Goal: Task Accomplishment & Management: Complete application form

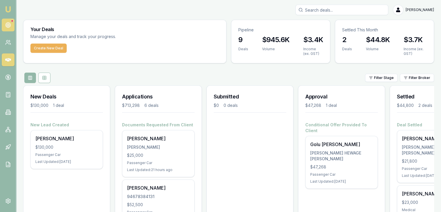
click at [4, 23] on link at bounding box center [8, 25] width 13 height 13
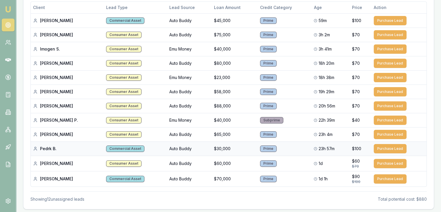
scroll to position [110, 0]
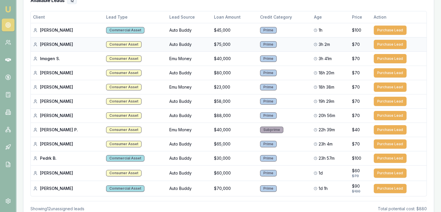
click at [161, 44] on td "Consumer Asset" at bounding box center [135, 44] width 63 height 14
click at [219, 43] on td "$75,000" at bounding box center [235, 44] width 46 height 14
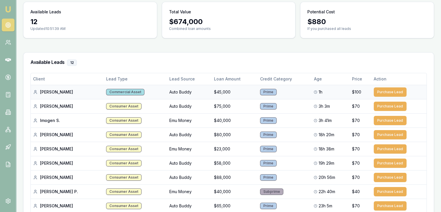
scroll to position [0, 0]
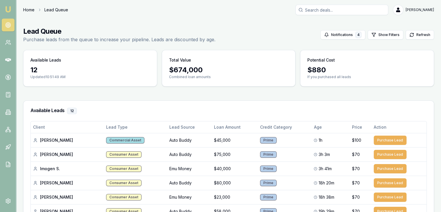
click at [25, 7] on link "Home" at bounding box center [28, 10] width 11 height 6
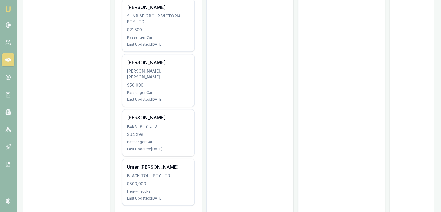
scroll to position [232, 0]
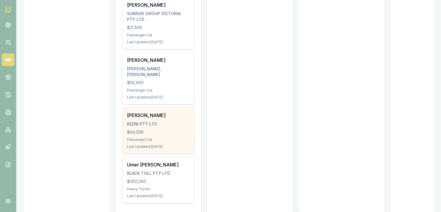
click at [147, 134] on div "Nishantkumar Chaudhari KEENI PTY LTD $64,298 Passenger Car Last Updated: 20 day…" at bounding box center [158, 130] width 72 height 46
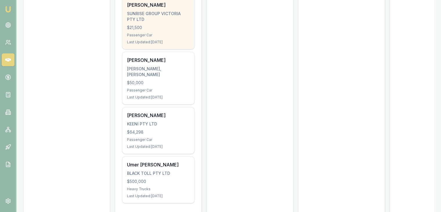
click at [147, 30] on div "$21,500" at bounding box center [158, 28] width 63 height 6
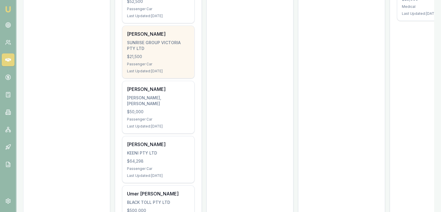
click at [147, 50] on div "SUNRISE GROUP VICTORIA PTY LTD" at bounding box center [158, 46] width 63 height 12
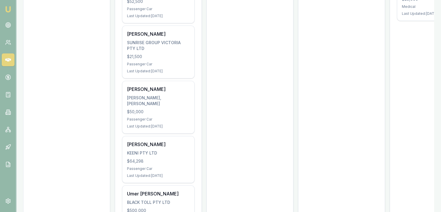
click at [5, 8] on img at bounding box center [8, 9] width 7 height 7
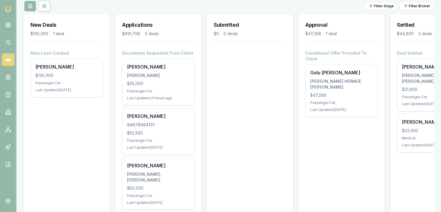
scroll to position [87, 0]
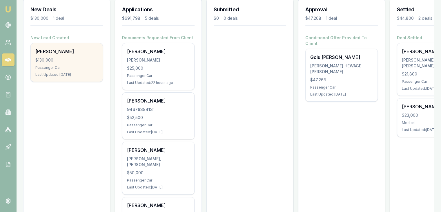
click at [56, 55] on div "David Borrillo $130,000 Passenger Car Last Updated: 14 days ago" at bounding box center [67, 62] width 72 height 38
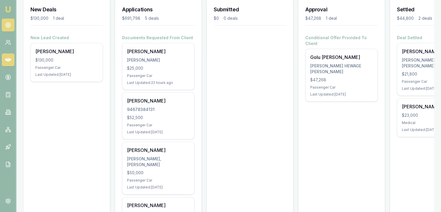
click at [8, 22] on icon at bounding box center [8, 25] width 6 height 6
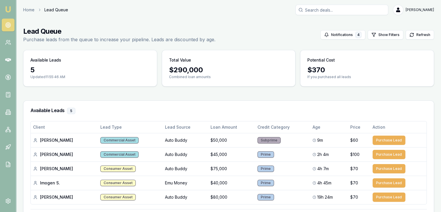
click at [7, 10] on img at bounding box center [8, 9] width 7 height 7
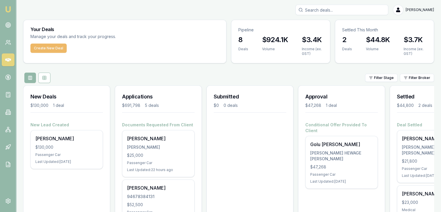
click at [51, 48] on button "Create New Deal" at bounding box center [48, 47] width 36 height 9
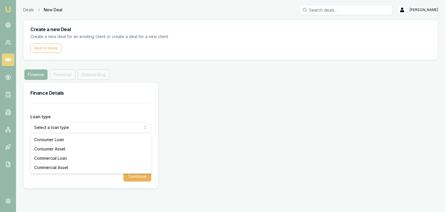
click at [67, 125] on html "Emu Broker Deals New Deal [PERSON_NAME] Toggle Menu Create a new Deal Create a …" at bounding box center [222, 106] width 445 height 212
select select "COMMERCIAL_LOAN"
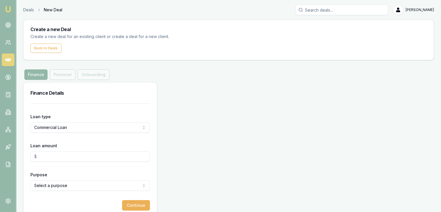
click at [63, 153] on input "Loan amount" at bounding box center [89, 156] width 119 height 10
type input "$25,000.00"
click at [59, 186] on html "Emu Broker Deals New Deal Pinkesh Patel Toggle Menu Create a new Deal Create a …" at bounding box center [222, 106] width 445 height 212
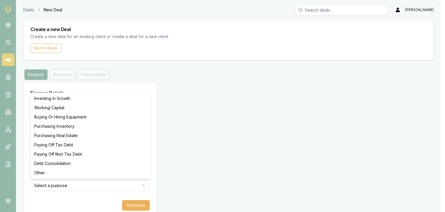
select select "WORKING_CAPITAL"
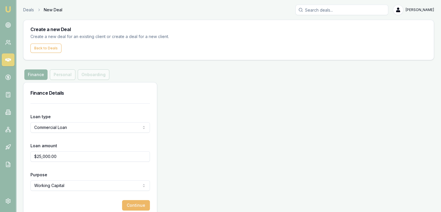
click at [126, 204] on button "Continue" at bounding box center [136, 205] width 28 height 10
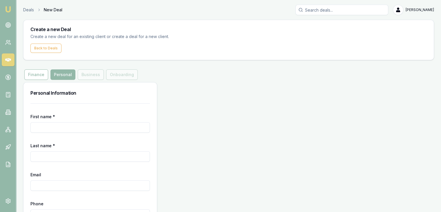
click at [62, 128] on input "First name *" at bounding box center [89, 127] width 119 height 10
type input "S"
type input "m"
type input "Mansu"
type input "Manshu"
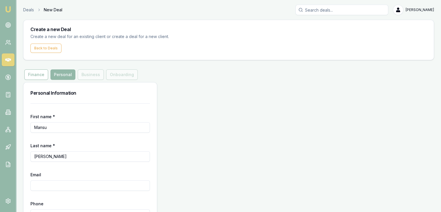
click at [62, 128] on input "Mansu" at bounding box center [89, 127] width 119 height 10
type input "Manshu"
type input "Manshuvashist137@gmail.com"
click at [330, 11] on input "Search deals" at bounding box center [341, 10] width 93 height 10
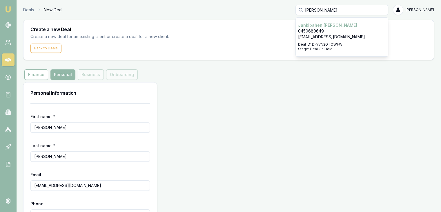
type input "janki"
click at [322, 36] on p "[EMAIL_ADDRESS][DOMAIN_NAME]" at bounding box center [342, 37] width 88 height 6
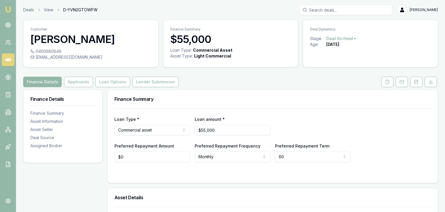
click at [341, 41] on html "Emu Broker Deals View D-YVN2GTOWFW Pinkesh Patel Toggle Menu Customer Jankibahe…" at bounding box center [222, 106] width 445 height 212
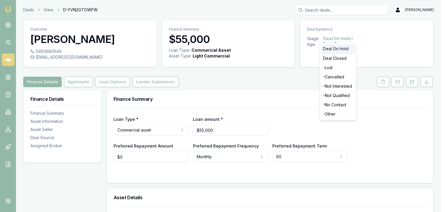
click at [331, 49] on div "Deal On Hold" at bounding box center [338, 48] width 34 height 9
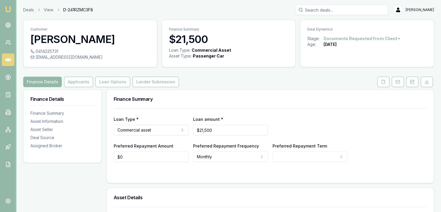
click at [374, 40] on html "Emu Broker Deals View D-241RZMC3F8 Pinkesh Patel Toggle Menu Customer Meetkumar…" at bounding box center [220, 106] width 441 height 212
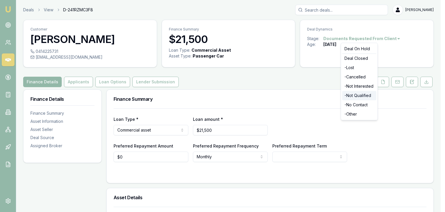
click at [360, 94] on div "- Not Qualified" at bounding box center [359, 95] width 34 height 9
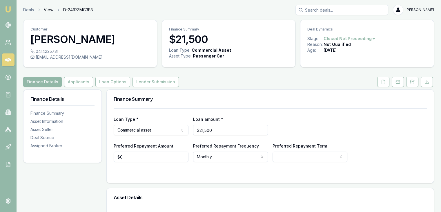
click at [46, 9] on link "View" at bounding box center [49, 10] width 10 height 6
click at [29, 12] on link "Deals" at bounding box center [28, 10] width 11 height 6
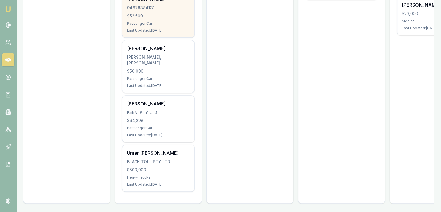
scroll to position [193, 0]
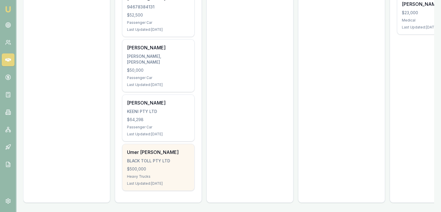
click at [144, 158] on div "BLACK TOLL PTY LTD" at bounding box center [158, 161] width 63 height 6
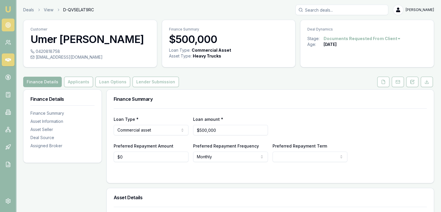
click at [6, 22] on icon at bounding box center [8, 25] width 6 height 6
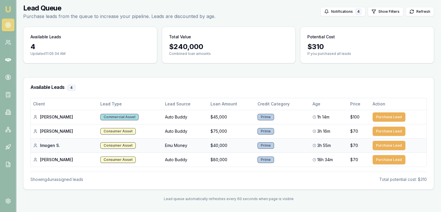
scroll to position [23, 0]
click at [9, 44] on icon at bounding box center [7, 43] width 3 height 1
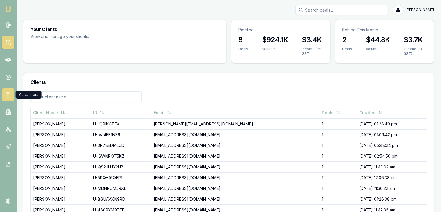
click at [9, 89] on link at bounding box center [8, 94] width 13 height 13
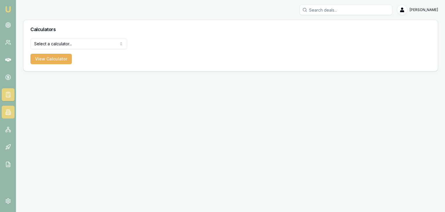
click at [7, 112] on icon at bounding box center [8, 112] width 3 height 5
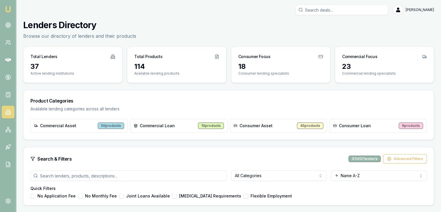
click at [10, 6] on img at bounding box center [8, 9] width 7 height 7
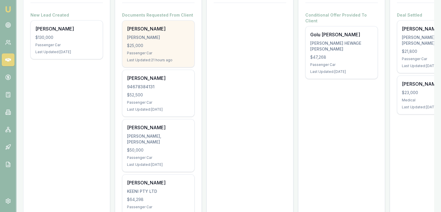
scroll to position [116, 0]
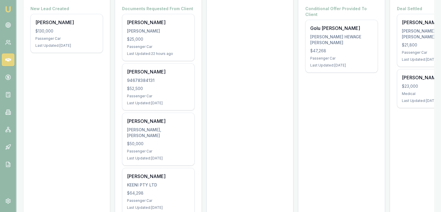
click at [9, 11] on img at bounding box center [8, 9] width 7 height 7
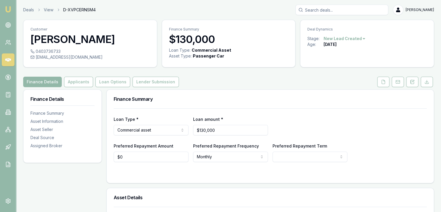
click at [8, 13] on link "Emu Broker" at bounding box center [7, 9] width 9 height 9
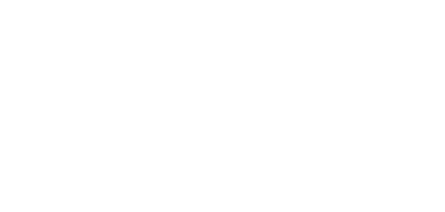
click at [6, 26] on body at bounding box center [222, 106] width 445 height 212
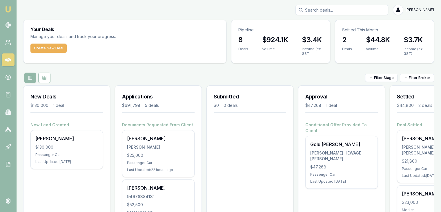
click at [6, 26] on circle at bounding box center [8, 25] width 5 height 5
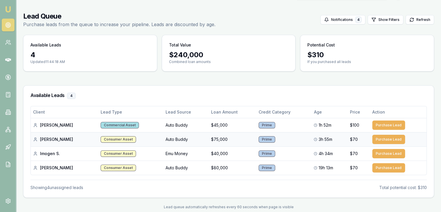
scroll to position [23, 0]
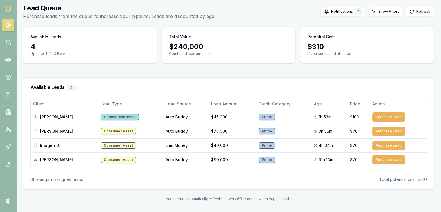
click at [6, 8] on img at bounding box center [8, 9] width 7 height 7
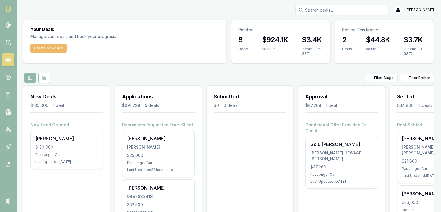
click at [44, 49] on button "Create New Deal" at bounding box center [48, 47] width 36 height 9
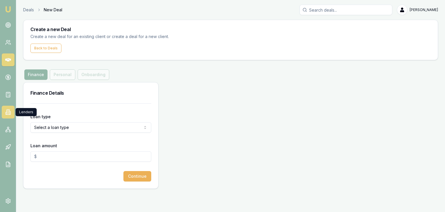
click at [13, 112] on link at bounding box center [8, 111] width 13 height 13
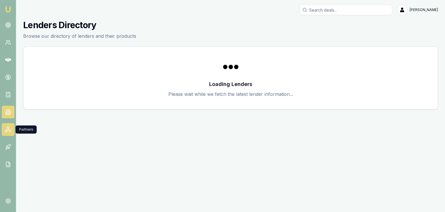
click at [8, 131] on icon at bounding box center [8, 129] width 6 height 6
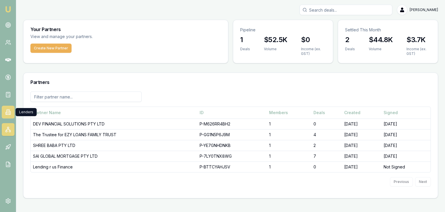
click at [9, 114] on icon at bounding box center [8, 112] width 6 height 6
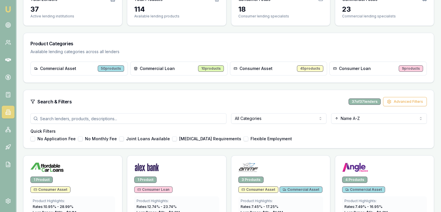
scroll to position [58, 0]
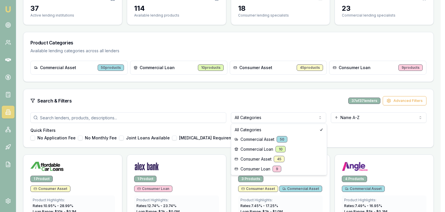
click at [284, 117] on html "Emu Broker Pinkesh Patel Toggle Menu Lenders Directory Browse our directory of …" at bounding box center [222, 48] width 445 height 212
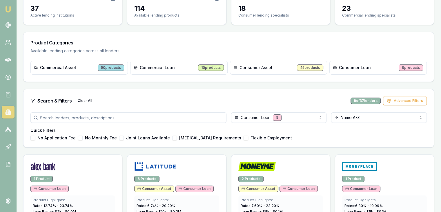
click at [252, 120] on html "Emu Broker Pinkesh Patel Toggle Menu Lenders Directory Browse our directory of …" at bounding box center [220, 48] width 441 height 212
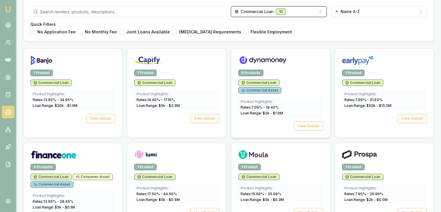
scroll to position [203, 0]
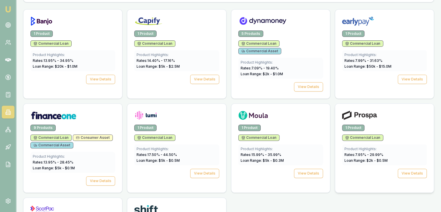
click at [357, 152] on span "Rates: 7.95 % - 29.99 %" at bounding box center [363, 154] width 39 height 4
click at [415, 168] on button "View Details" at bounding box center [412, 172] width 29 height 9
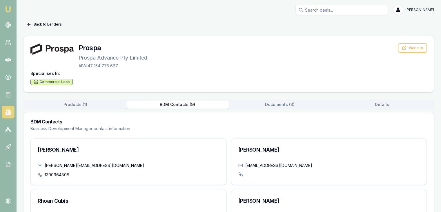
click at [177, 105] on button "BDM Contacts ( 9 )" at bounding box center [177, 104] width 102 height 8
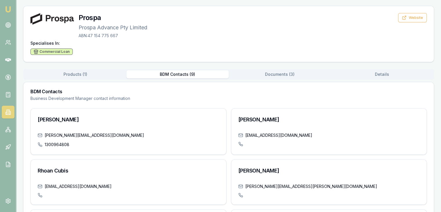
scroll to position [29, 0]
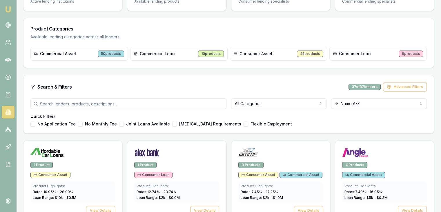
scroll to position [29, 0]
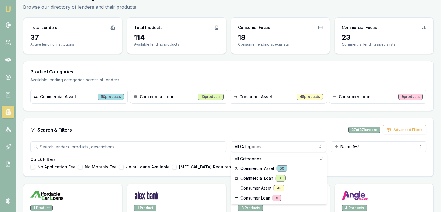
click at [241, 144] on html "Emu Broker Pinkesh Patel Toggle Menu Lenders Directory Browse our directory of …" at bounding box center [222, 77] width 445 height 212
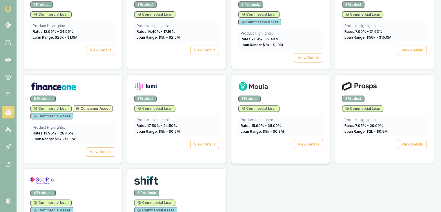
scroll to position [265, 0]
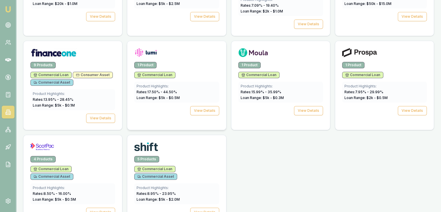
click at [171, 84] on div "Product Highlights:" at bounding box center [177, 86] width 80 height 5
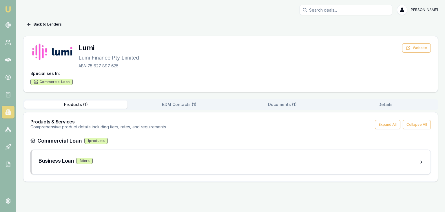
click at [207, 101] on button "BDM Contacts ( 1 )" at bounding box center [179, 104] width 103 height 8
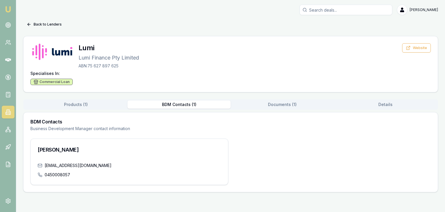
click at [174, 101] on button "BDM Contacts ( 1 )" at bounding box center [179, 104] width 103 height 8
click at [84, 107] on button "Products ( 1 )" at bounding box center [75, 104] width 103 height 8
click at [181, 102] on button "BDM Contacts ( 1 )" at bounding box center [179, 104] width 103 height 8
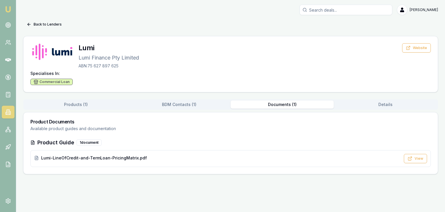
click at [281, 104] on button "Documents ( 1 )" at bounding box center [282, 104] width 103 height 8
click at [80, 155] on span "Lumi-LineOfCredit-and-TermLoan-PricingMatrix.pdf" at bounding box center [94, 158] width 106 height 6
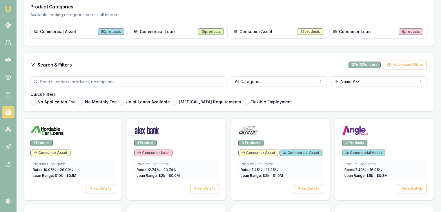
scroll to position [5, 0]
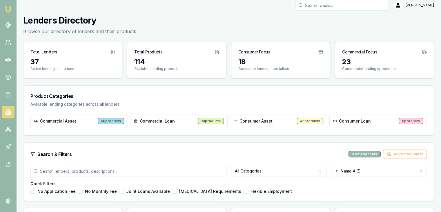
click at [250, 119] on span "Consumer Asset" at bounding box center [255, 121] width 33 height 6
click at [303, 121] on div "45 products" at bounding box center [310, 121] width 26 height 6
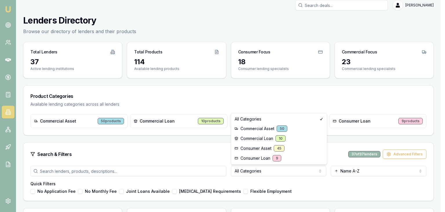
click at [290, 170] on html "Emu Broker Pinkesh Patel Toggle Menu Lenders Directory Browse our directory of …" at bounding box center [222, 101] width 445 height 212
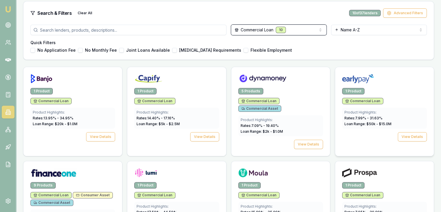
scroll to position [179, 0]
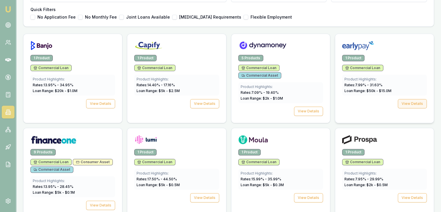
click at [408, 104] on button "View Details" at bounding box center [412, 103] width 29 height 9
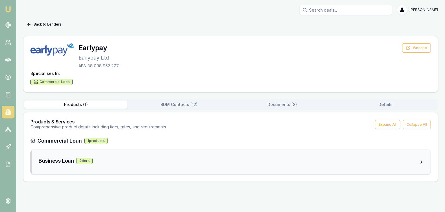
click at [81, 161] on div "2 tier s" at bounding box center [84, 160] width 17 height 6
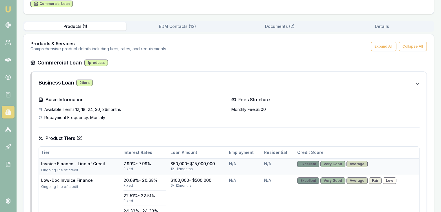
scroll to position [107, 0]
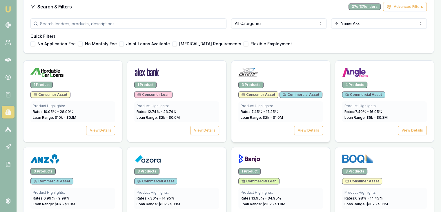
scroll to position [92, 0]
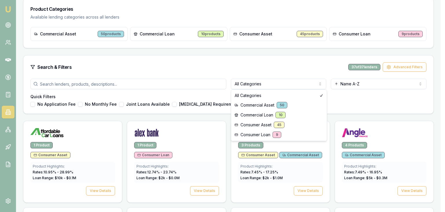
click at [282, 83] on html "Emu Broker Pinkesh Patel Toggle Menu Lenders Directory Browse our directory of …" at bounding box center [222, 14] width 445 height 212
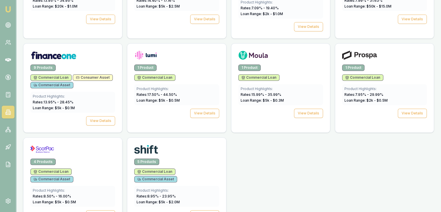
scroll to position [265, 0]
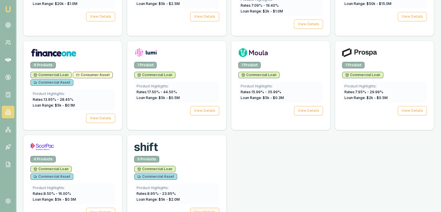
click at [206, 207] on button "View Details" at bounding box center [204, 211] width 29 height 9
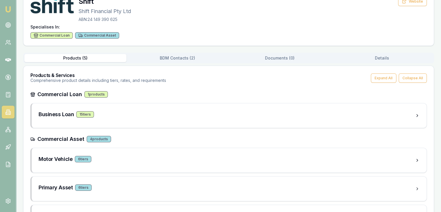
scroll to position [46, 0]
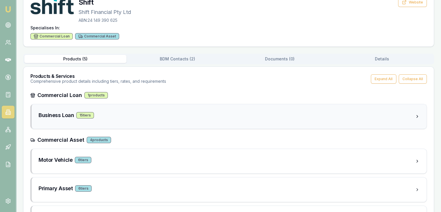
click at [85, 114] on div "15 tier s" at bounding box center [85, 115] width 18 height 6
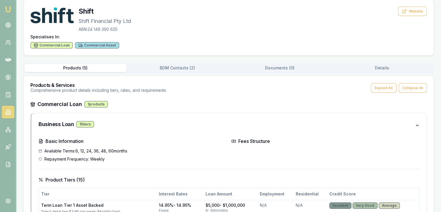
scroll to position [0, 0]
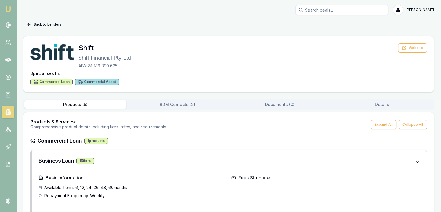
click at [35, 21] on button "Back to Lenders" at bounding box center [44, 24] width 42 height 9
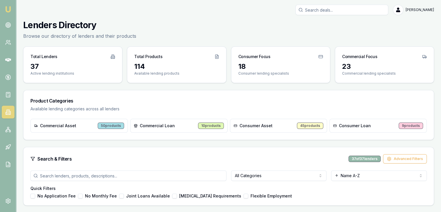
scroll to position [265, 0]
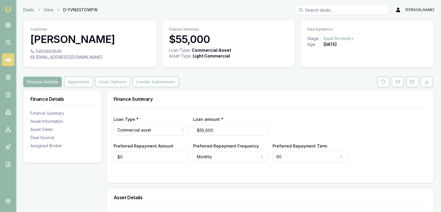
click at [325, 39] on html "Emu Broker Deals View D-YVN2GTOWFW [PERSON_NAME] Toggle Menu Customer [PERSON_N…" at bounding box center [220, 106] width 441 height 212
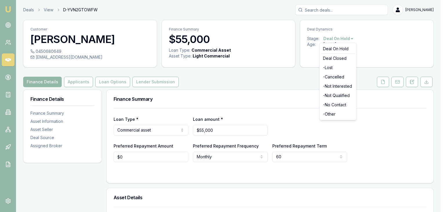
click at [199, 62] on html "Emu Broker Deals View D-YVN2GTOWFW Pinkesh Patel Toggle Menu Customer Jankibahe…" at bounding box center [222, 106] width 445 height 212
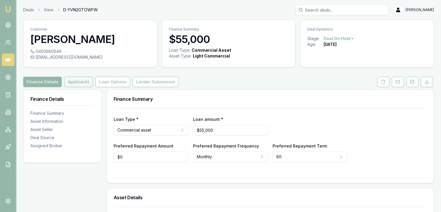
click at [70, 87] on button "Applicants" at bounding box center [78, 82] width 29 height 10
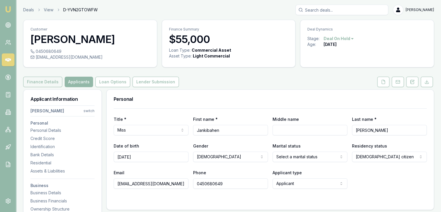
click at [48, 85] on button "Finance Details" at bounding box center [42, 82] width 39 height 10
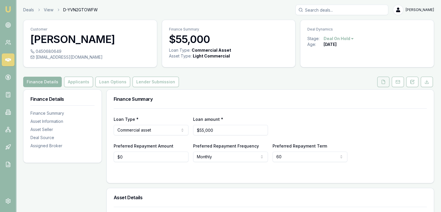
click at [384, 81] on icon at bounding box center [383, 81] width 5 height 5
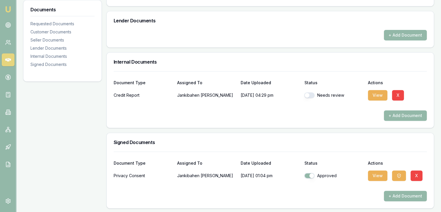
scroll to position [241, 0]
click at [305, 96] on button "button" at bounding box center [309, 95] width 10 height 6
checkbox input "true"
click at [381, 172] on button "View" at bounding box center [377, 175] width 19 height 10
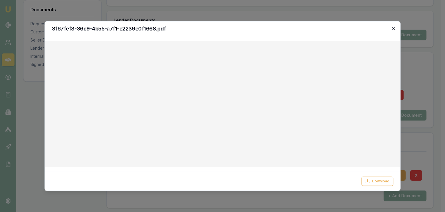
click at [394, 29] on icon "button" at bounding box center [393, 28] width 5 height 5
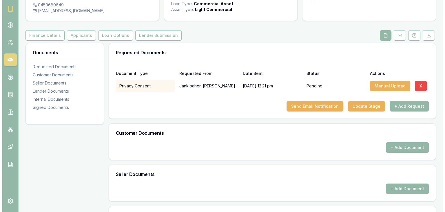
scroll to position [0, 0]
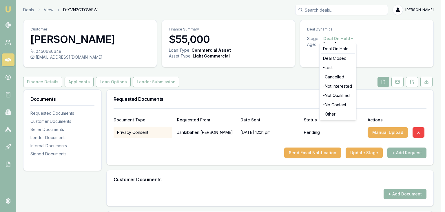
click at [334, 39] on html "Emu Broker Deals View D-YVN2GTOWFW Pinkesh Patel Toggle Menu Customer Jankibahe…" at bounding box center [222, 106] width 445 height 212
click at [332, 48] on div "Deal On Hold" at bounding box center [338, 48] width 34 height 9
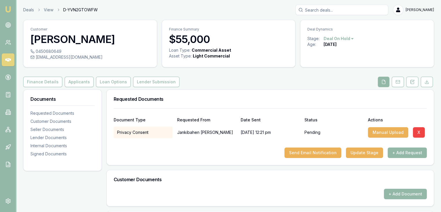
click at [331, 42] on div "[DATE]" at bounding box center [329, 44] width 13 height 6
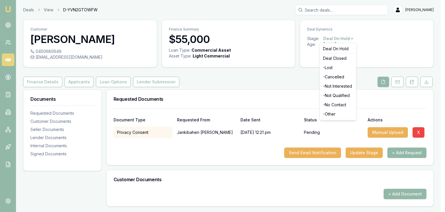
click at [330, 39] on html "Emu Broker Deals View D-YVN2GTOWFW [PERSON_NAME] Toggle Menu Customer [PERSON_N…" at bounding box center [222, 106] width 445 height 212
click at [330, 59] on div "Deal Closed" at bounding box center [338, 58] width 34 height 9
click at [317, 30] on html "Emu Broker Deals View D-YVN2GTOWFW [PERSON_NAME] Toggle Menu Customer [PERSON_N…" at bounding box center [222, 106] width 445 height 212
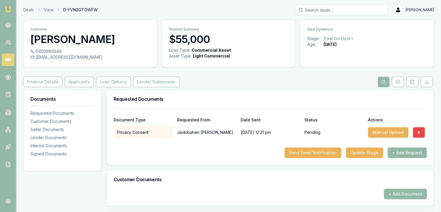
click at [313, 45] on div "Age:" at bounding box center [315, 44] width 16 height 6
click at [357, 40] on div "Stage: Deal On Hold" at bounding box center [366, 39] width 119 height 6
click at [352, 38] on html "Emu Broker Deals View D-YVN2GTOWFW [PERSON_NAME] Toggle Menu Customer [PERSON_N…" at bounding box center [222, 106] width 445 height 212
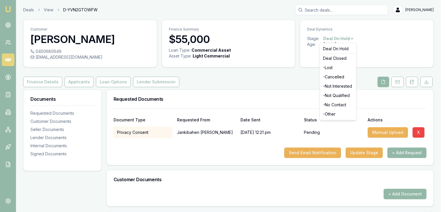
click at [272, 89] on html "Emu Broker Deals View D-YVN2GTOWFW [PERSON_NAME] Toggle Menu Customer [PERSON_N…" at bounding box center [222, 106] width 445 height 212
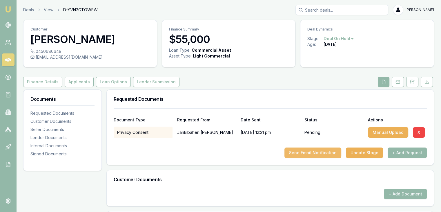
click at [320, 155] on button "Send Email Notification" at bounding box center [312, 152] width 57 height 10
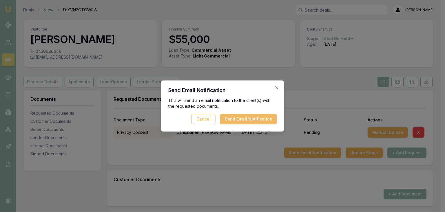
click at [267, 120] on button "Send Email Notification" at bounding box center [248, 119] width 57 height 10
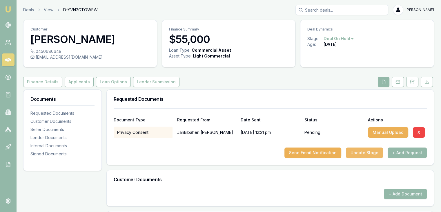
click at [355, 153] on button "Update Stage" at bounding box center [364, 152] width 37 height 10
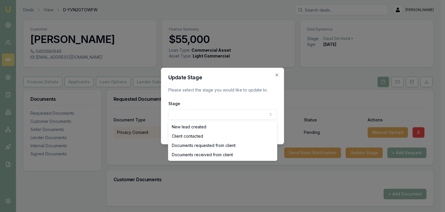
click at [225, 111] on body "Emu Broker Deals View D-YVN2GTOWFW [PERSON_NAME] Toggle Menu Customer [PERSON_N…" at bounding box center [220, 106] width 441 height 212
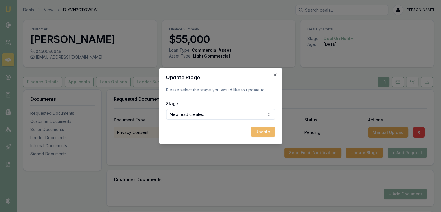
click at [259, 130] on button "Update" at bounding box center [263, 131] width 24 height 10
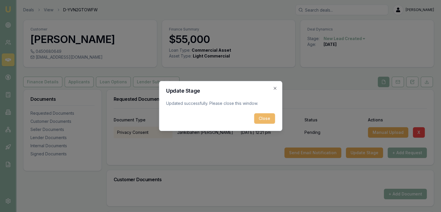
click at [262, 119] on button "Close" at bounding box center [264, 118] width 21 height 10
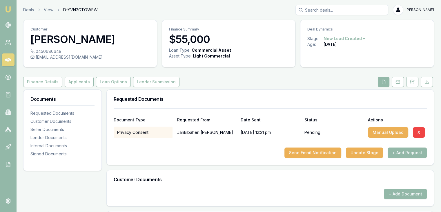
click at [11, 7] on img at bounding box center [8, 9] width 7 height 7
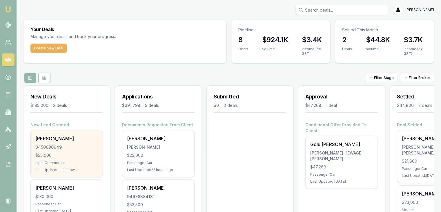
click at [52, 150] on div "[PERSON_NAME] 0450680649 $55,000 Light Commercial Last Updated: Just now" at bounding box center [67, 153] width 72 height 46
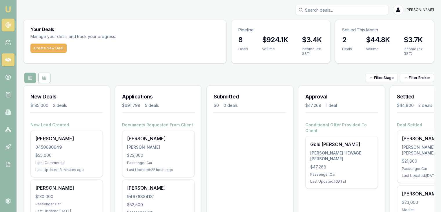
click at [6, 23] on icon at bounding box center [8, 25] width 6 height 6
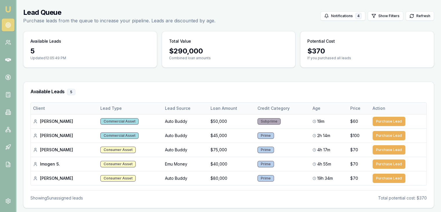
scroll to position [37, 0]
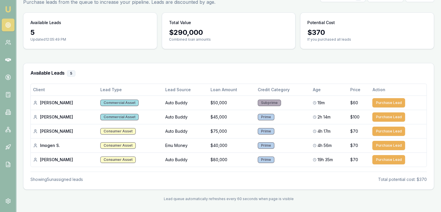
click at [10, 12] on img at bounding box center [8, 9] width 7 height 7
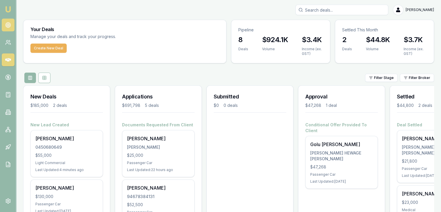
click at [4, 26] on link at bounding box center [8, 25] width 13 height 13
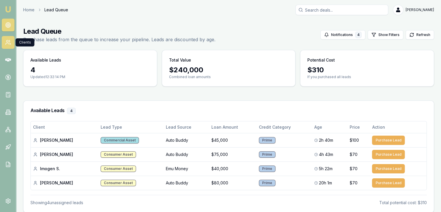
click at [7, 42] on icon at bounding box center [8, 42] width 6 height 6
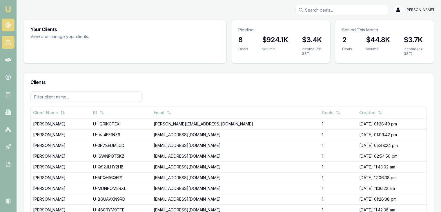
click at [6, 25] on circle at bounding box center [8, 25] width 5 height 5
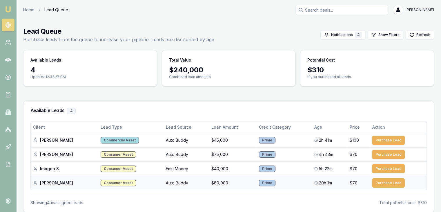
click at [50, 182] on div "Jay C." at bounding box center [64, 183] width 63 height 6
click at [6, 4] on nav "Emu Broker" at bounding box center [8, 87] width 16 height 175
click at [7, 10] on img at bounding box center [8, 9] width 7 height 7
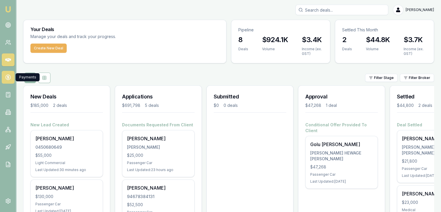
click at [7, 80] on link at bounding box center [8, 77] width 13 height 13
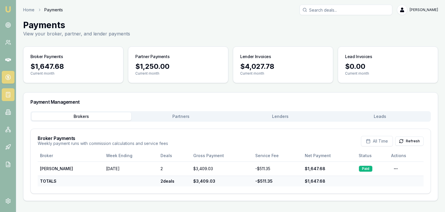
click at [7, 90] on link at bounding box center [8, 94] width 13 height 13
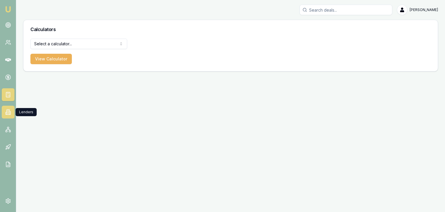
click at [10, 111] on icon at bounding box center [10, 112] width 1 height 3
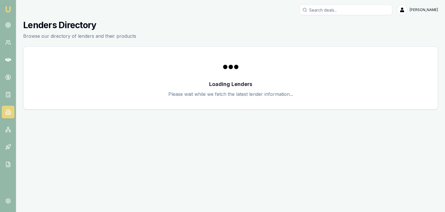
click at [7, 8] on img at bounding box center [8, 9] width 7 height 7
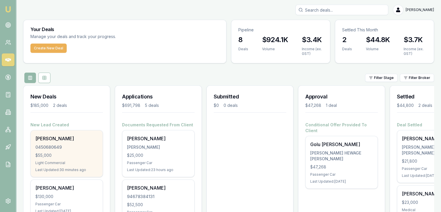
click at [49, 142] on div "Jankibahen Patel 0450680649 $55,000 Light Commercial Last Updated: 30 minutes a…" at bounding box center [67, 153] width 72 height 46
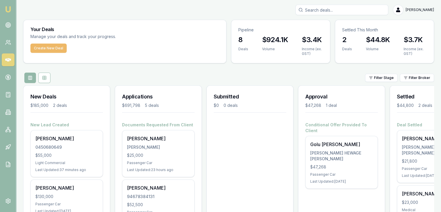
click at [54, 48] on button "Create New Deal" at bounding box center [48, 47] width 36 height 9
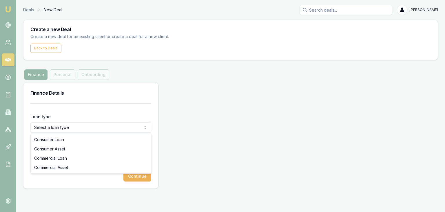
click at [33, 126] on html "Emu Broker Deals New Deal Pinkesh Patel Toggle Menu Create a new Deal Create a …" at bounding box center [222, 106] width 445 height 212
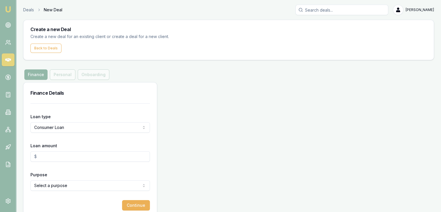
click at [46, 157] on input "Loan amount" at bounding box center [89, 156] width 119 height 10
type input "$15,000.00"
click at [46, 188] on html "Emu Broker Deals New Deal Pinkesh Patel Toggle Menu Create a new Deal Create a …" at bounding box center [222, 106] width 445 height 212
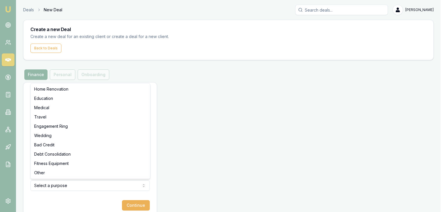
select select "MEDICAL"
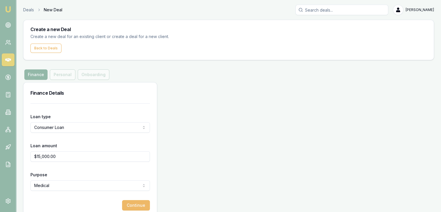
click at [127, 203] on button "Continue" at bounding box center [136, 205] width 28 height 10
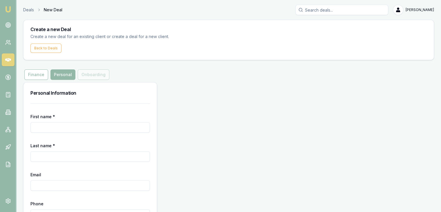
click at [110, 132] on input "First name *" at bounding box center [89, 127] width 119 height 10
type input "Tejas"
type input "[PERSON_NAME]"
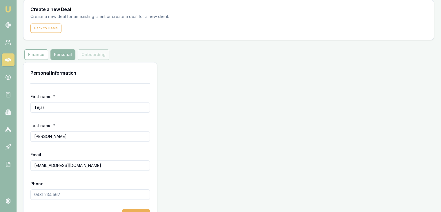
scroll to position [29, 0]
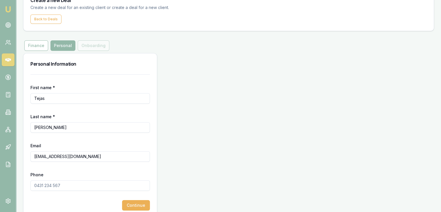
type input "Tej_patel@yahoo.co.in"
click at [61, 185] on input "Phone" at bounding box center [89, 185] width 119 height 10
click at [37, 183] on input "Phone" at bounding box center [89, 185] width 119 height 10
click at [40, 183] on input "Phone" at bounding box center [89, 185] width 119 height 10
type input "0430 800 892"
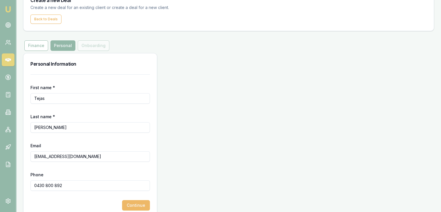
click at [130, 204] on button "Continue" at bounding box center [136, 205] width 28 height 10
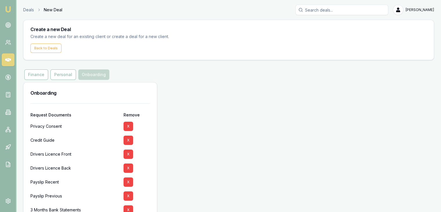
scroll to position [29, 0]
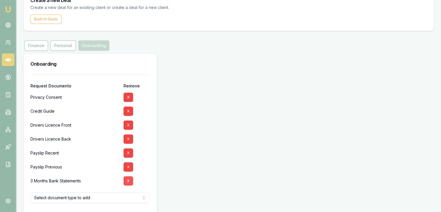
click at [124, 180] on button "X" at bounding box center [128, 180] width 10 height 9
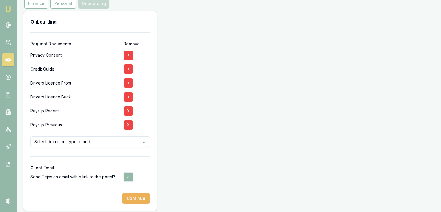
scroll to position [74, 0]
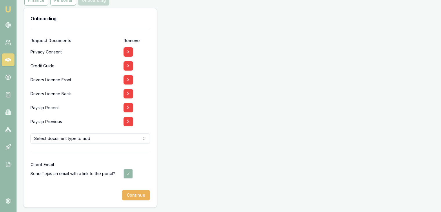
click at [123, 137] on html "Emu Broker Deals New Deal Pinkesh Patel Toggle Menu Create a new Deal Create a …" at bounding box center [220, 32] width 441 height 212
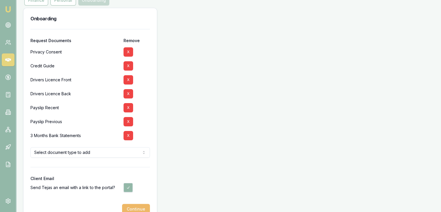
click at [133, 207] on button "Continue" at bounding box center [136, 208] width 28 height 10
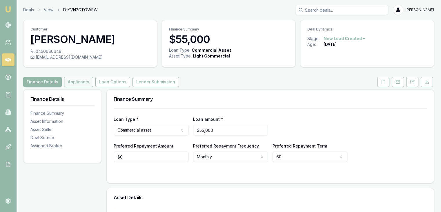
click at [74, 82] on button "Applicants" at bounding box center [78, 82] width 29 height 10
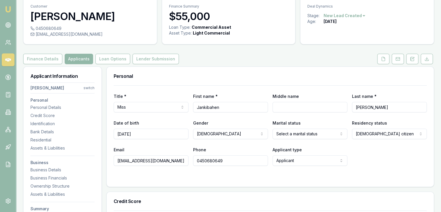
scroll to position [58, 0]
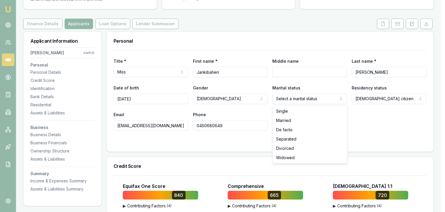
click at [297, 94] on html "Emu Broker Deals View D-YVN2GTOWFW [PERSON_NAME] Toggle Menu Customer [PERSON_N…" at bounding box center [222, 48] width 445 height 212
select select "MARRIED"
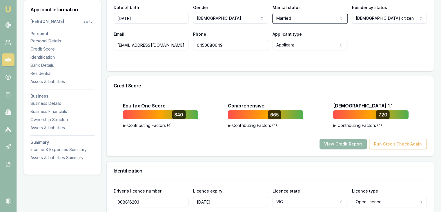
scroll to position [174, 0]
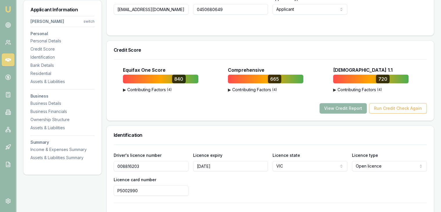
click at [212, 108] on div "View Credit Report Run Credit Check Again" at bounding box center [270, 108] width 313 height 10
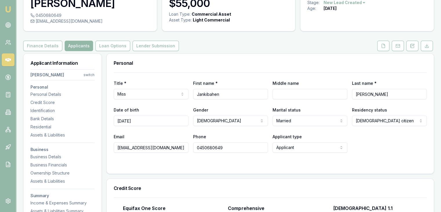
scroll to position [0, 0]
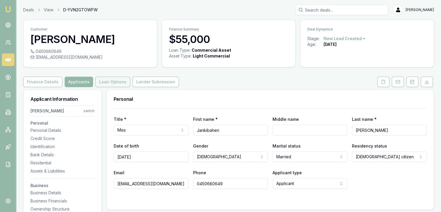
click at [103, 80] on button "Loan Options" at bounding box center [112, 82] width 35 height 10
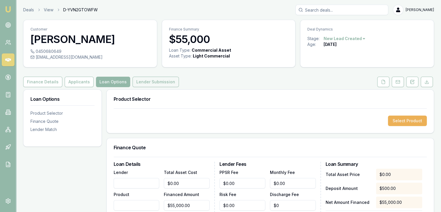
click at [152, 79] on button "Lender Submission" at bounding box center [155, 82] width 46 height 10
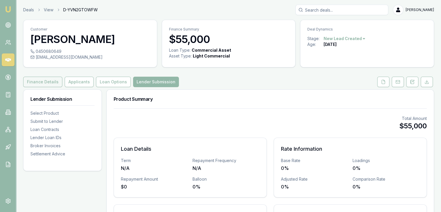
click at [28, 81] on button "Finance Details" at bounding box center [42, 82] width 39 height 10
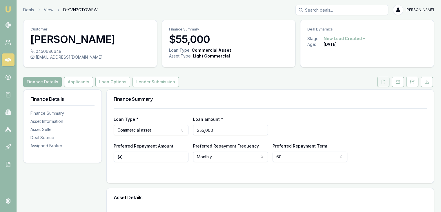
click at [385, 79] on button at bounding box center [383, 82] width 12 height 10
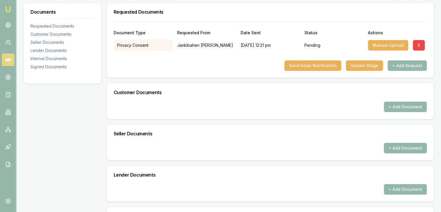
scroll to position [58, 0]
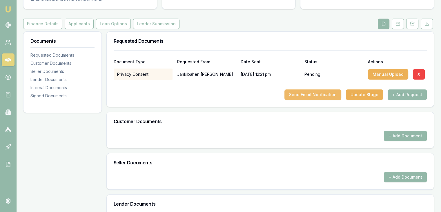
click at [305, 97] on button "Send Email Notification" at bounding box center [312, 94] width 57 height 10
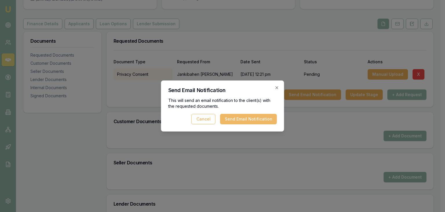
click at [250, 121] on button "Send Email Notification" at bounding box center [248, 119] width 57 height 10
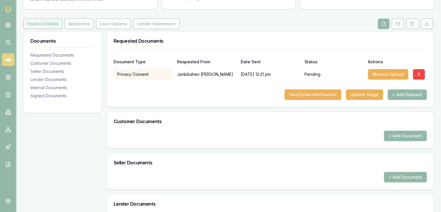
click at [42, 25] on button "Finance Details" at bounding box center [42, 24] width 39 height 10
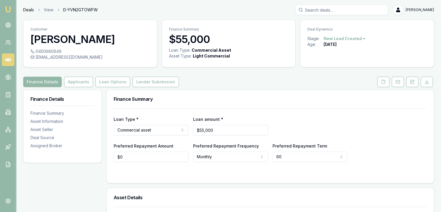
click at [28, 10] on link "Deals" at bounding box center [28, 10] width 11 height 6
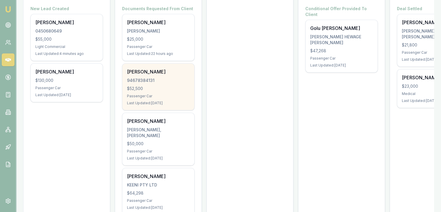
scroll to position [58, 0]
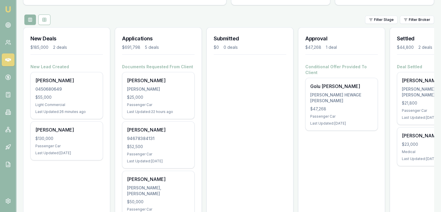
click at [4, 11] on link "Emu Broker" at bounding box center [7, 9] width 9 height 9
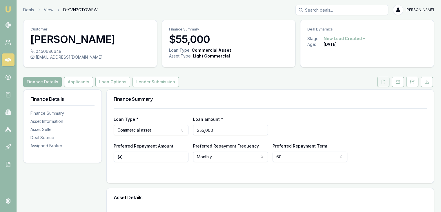
click at [383, 83] on icon at bounding box center [383, 81] width 5 height 5
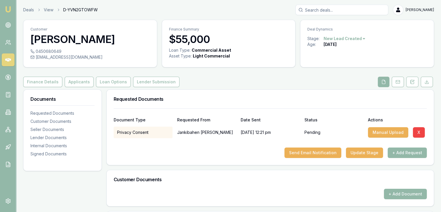
click at [9, 7] on img at bounding box center [8, 9] width 7 height 7
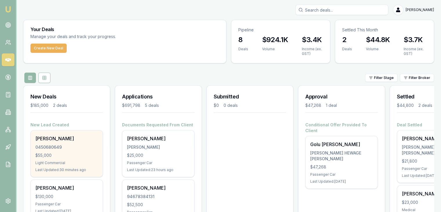
click at [46, 138] on div "[PERSON_NAME]" at bounding box center [66, 138] width 63 height 7
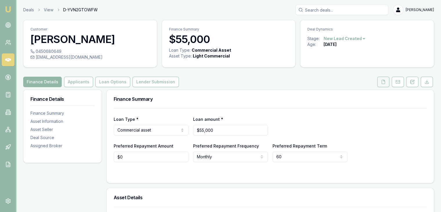
click at [381, 83] on icon at bounding box center [383, 81] width 5 height 5
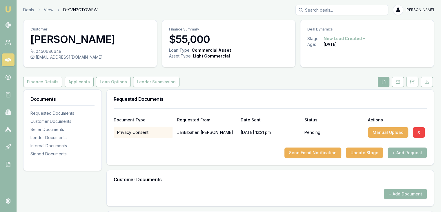
click at [198, 133] on p "[PERSON_NAME]" at bounding box center [206, 132] width 59 height 12
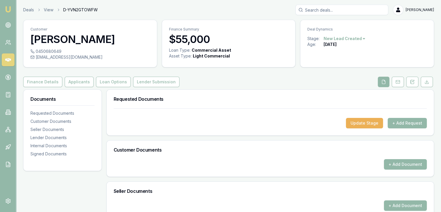
click at [11, 8] on img at bounding box center [8, 9] width 7 height 7
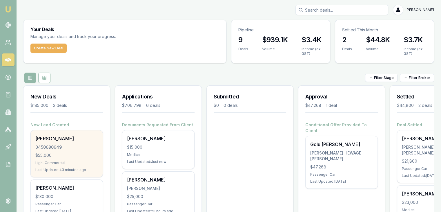
click at [41, 151] on div "[PERSON_NAME] 0450680649 $55,000 Light Commercial Last Updated: 43 minutes ago" at bounding box center [67, 153] width 72 height 46
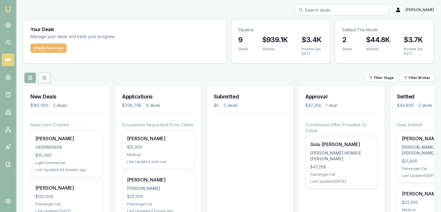
click at [36, 50] on button "Create New Deal" at bounding box center [48, 47] width 36 height 9
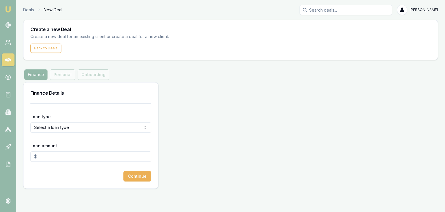
click at [45, 126] on html "Emu Broker Deals New Deal [PERSON_NAME] Toggle Menu Create a new Deal Create a …" at bounding box center [222, 106] width 445 height 212
select select "COMMERCIAL_LOAN"
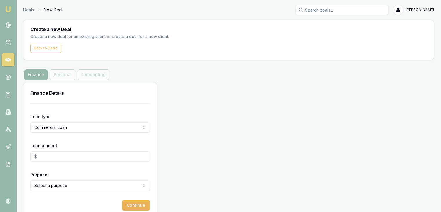
click at [46, 158] on input "Loan amount" at bounding box center [89, 156] width 119 height 10
click at [73, 155] on input "$0.00" at bounding box center [89, 156] width 119 height 10
type input "0"
type input "$45,000.00"
click at [74, 185] on html "Emu Broker Deals New Deal Pinkesh Patel Toggle Menu Create a new Deal Create a …" at bounding box center [222, 106] width 445 height 212
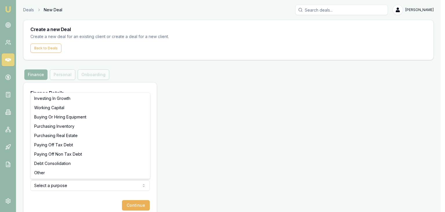
select select "WORKING_CAPITAL"
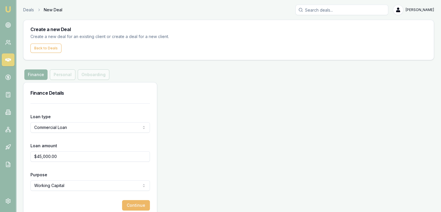
click at [145, 204] on button "Continue" at bounding box center [136, 205] width 28 height 10
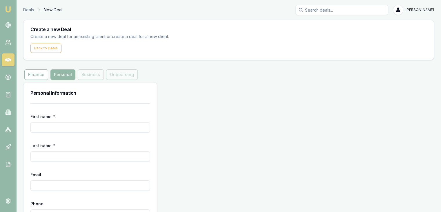
click at [72, 128] on input "First name *" at bounding box center [89, 127] width 119 height 10
type input "Manshu"
type input "Vashist"
click at [51, 183] on input "Email" at bounding box center [89, 185] width 119 height 10
paste input "Manshuvashist137@gmail.com"
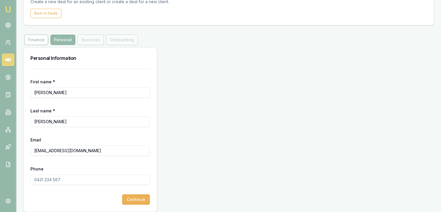
scroll to position [39, 0]
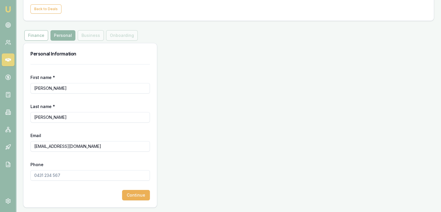
type input "Manshuvashist137@gmail.com"
click at [57, 173] on input "Phone" at bounding box center [89, 175] width 119 height 10
type input "0481 829 326"
click at [132, 193] on button "Continue" at bounding box center [136, 195] width 28 height 10
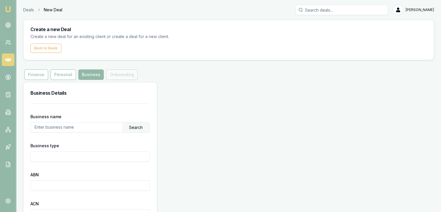
click at [74, 126] on input "text" at bounding box center [76, 126] width 91 height 9
click at [59, 157] on input "Business type" at bounding box center [89, 156] width 119 height 10
type input "51681920829"
click at [44, 183] on input "ABN" at bounding box center [89, 185] width 119 height 10
click at [75, 158] on input "51681920829" at bounding box center [89, 156] width 119 height 10
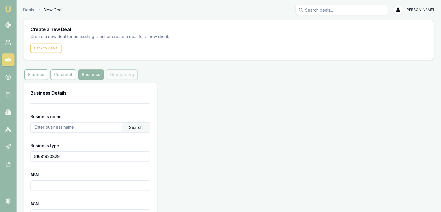
drag, startPoint x: 35, startPoint y: 155, endPoint x: 65, endPoint y: 159, distance: 30.4
click at [65, 159] on input "51681920829" at bounding box center [89, 156] width 119 height 10
click at [57, 128] on input "text" at bounding box center [76, 126] width 91 height 9
paste input "51681920829"
click at [137, 127] on div "Search" at bounding box center [136, 127] width 28 height 10
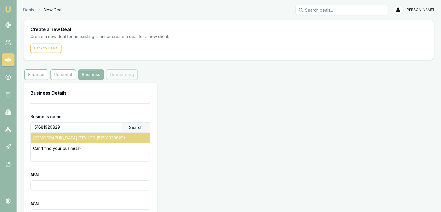
click at [101, 133] on div "SHIIVAY PTY LTD (51681920829)" at bounding box center [90, 137] width 119 height 10
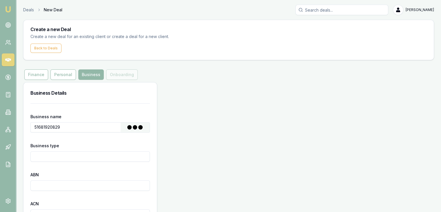
type input "SHIIVAY PTY LTD"
type input "Australian Private Company"
type input "51681920829"
type input "681920829"
type input "2024-10-30"
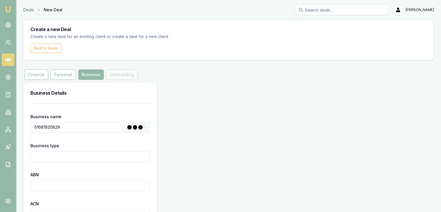
type input "2024-10-30"
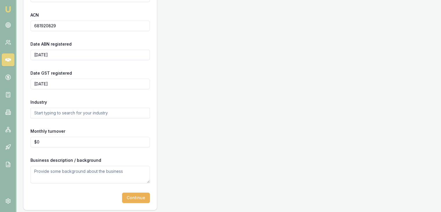
scroll to position [191, 0]
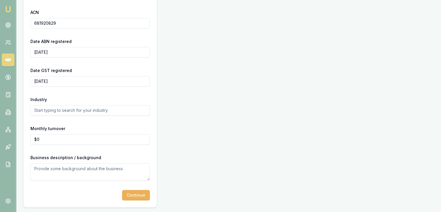
click at [102, 112] on input "text" at bounding box center [89, 110] width 119 height 10
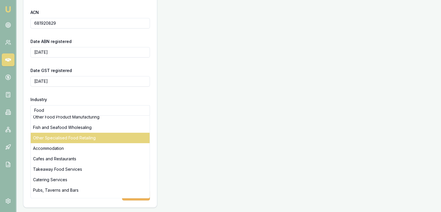
scroll to position [22, 0]
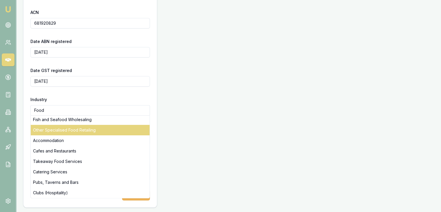
click at [64, 131] on div "Other Specialised Food Retailing" at bounding box center [90, 130] width 119 height 10
type input "Other Specialised Food Retailing"
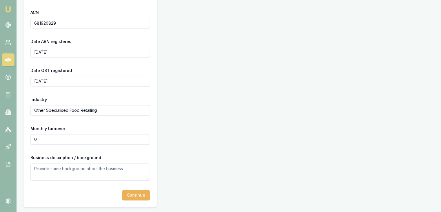
click at [75, 136] on input "0" at bounding box center [89, 139] width 119 height 10
type input "$0"
click at [137, 191] on button "Continue" at bounding box center [136, 195] width 28 height 10
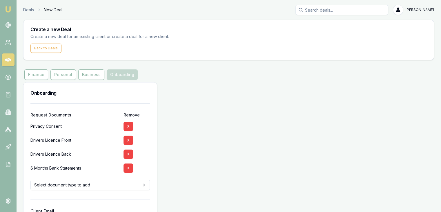
scroll to position [46, 0]
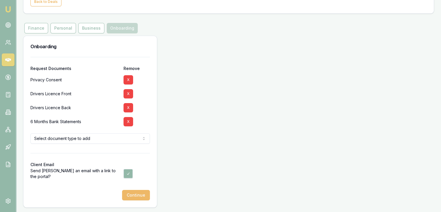
click at [137, 194] on button "Continue" at bounding box center [136, 195] width 28 height 10
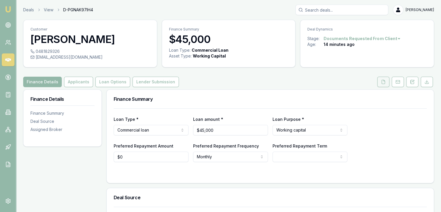
click at [378, 82] on button at bounding box center [383, 82] width 12 height 10
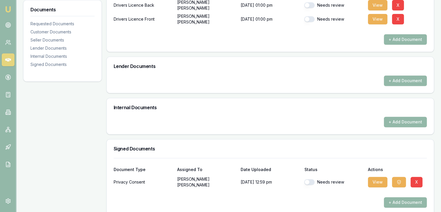
scroll to position [214, 0]
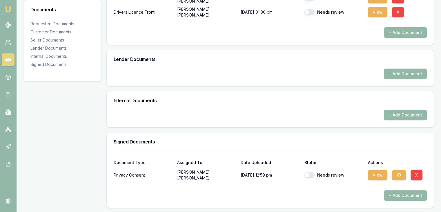
click at [307, 173] on button "button" at bounding box center [309, 175] width 10 height 6
checkbox input "true"
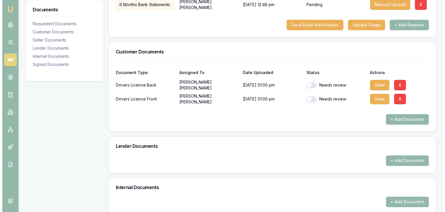
scroll to position [127, 0]
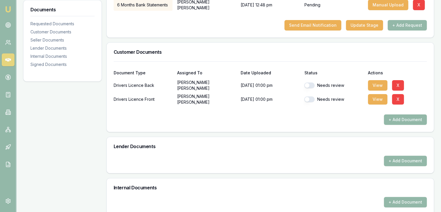
click at [306, 85] on button "button" at bounding box center [309, 85] width 10 height 6
checkbox input "true"
click at [311, 99] on button "button" at bounding box center [309, 99] width 10 height 6
checkbox input "true"
click at [379, 100] on button "View" at bounding box center [377, 99] width 19 height 10
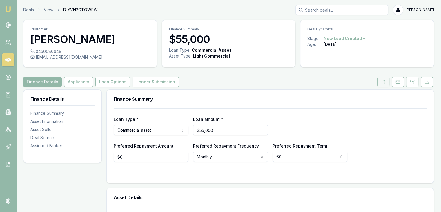
click at [383, 83] on icon at bounding box center [383, 81] width 5 height 5
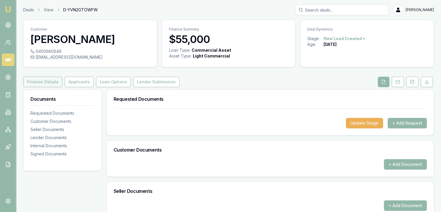
click at [37, 81] on button "Finance Details" at bounding box center [42, 82] width 39 height 10
